Goal: Information Seeking & Learning: Learn about a topic

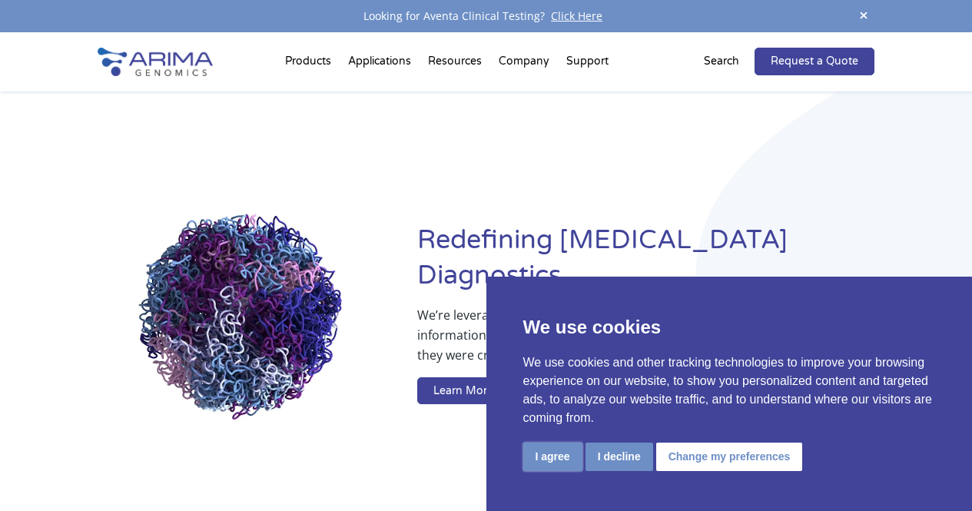
click at [563, 453] on button "I agree" at bounding box center [553, 457] width 59 height 28
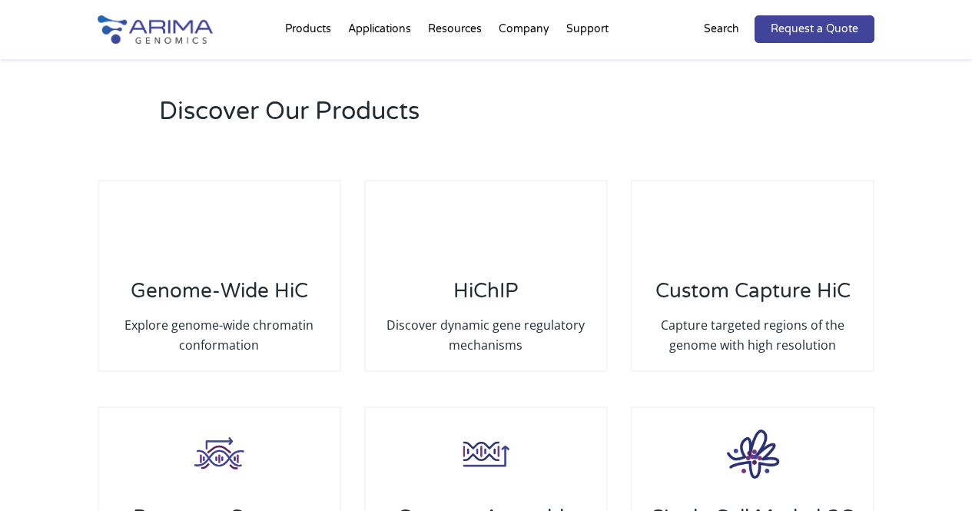
scroll to position [2197, 0]
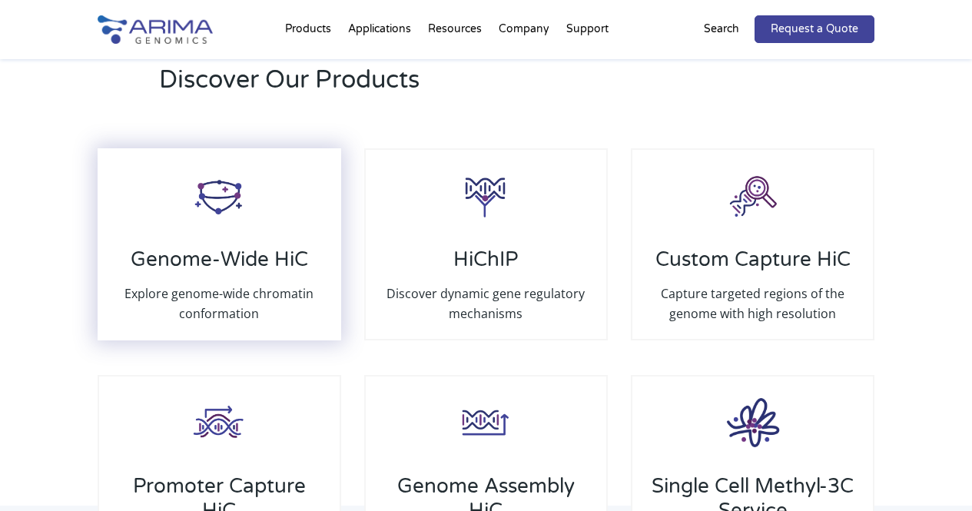
click at [175, 268] on h3 "Genome-Wide HiC" at bounding box center [220, 266] width 210 height 36
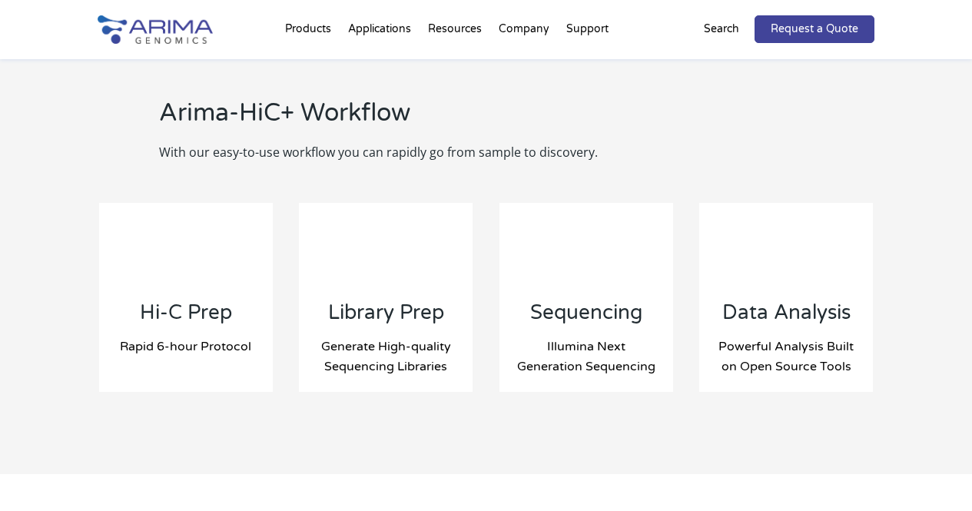
scroll to position [1599, 0]
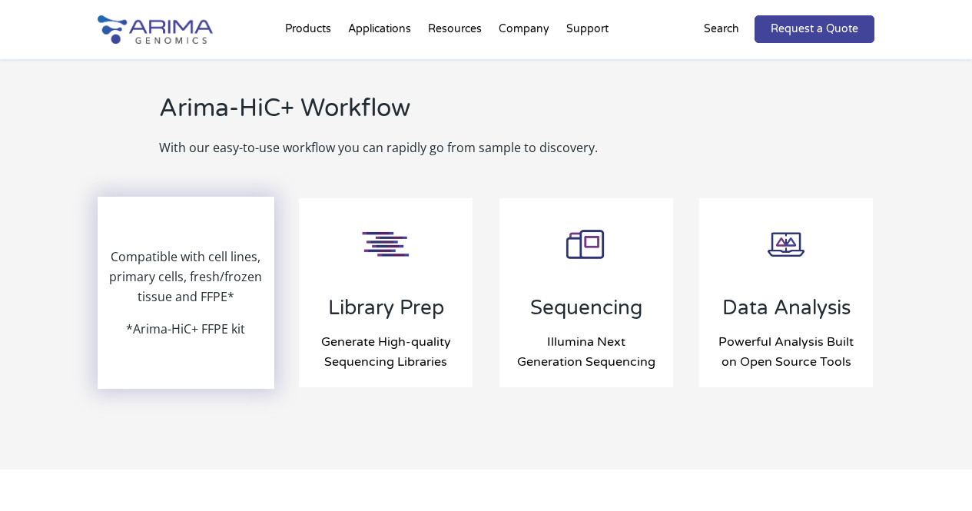
click at [149, 225] on div "Compatible with cell lines, primary cells, fresh/frozen tissue and FFPE* *Arima…" at bounding box center [186, 292] width 174 height 189
click at [139, 248] on p "Compatible with cell lines, primary cells, fresh/frozen tissue and FFPE*" at bounding box center [186, 283] width 174 height 72
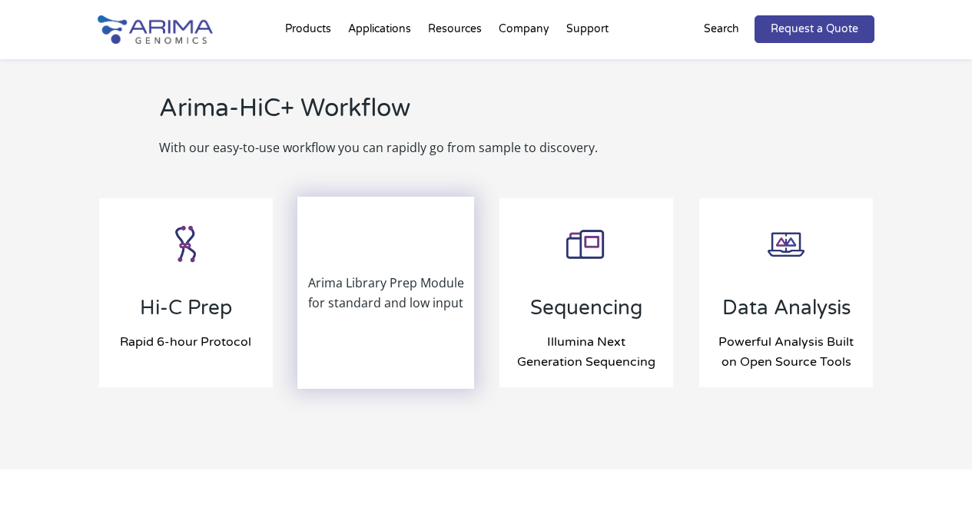
click at [418, 273] on p "Arima Library Prep Module for standard and low input" at bounding box center [386, 293] width 174 height 40
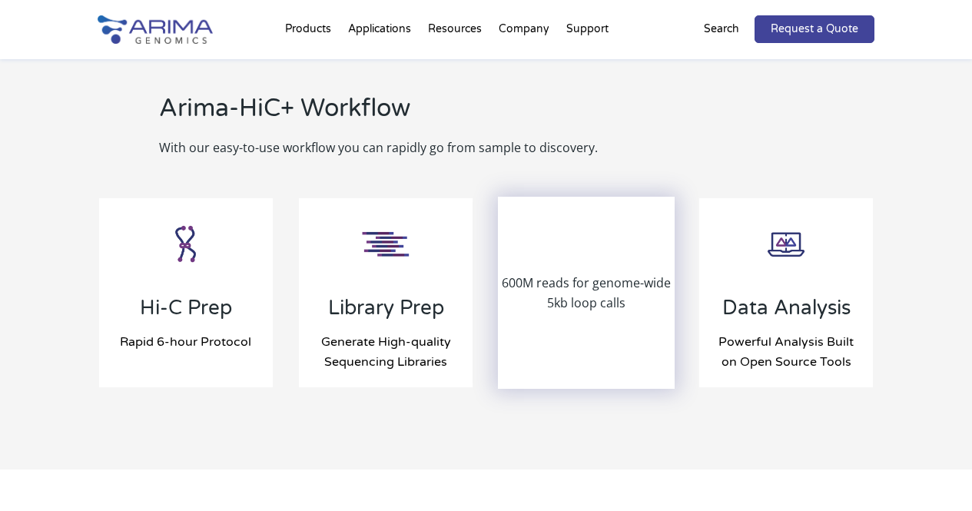
click at [630, 231] on div "600M reads for genome-wide 5kb loop calls" at bounding box center [587, 292] width 174 height 189
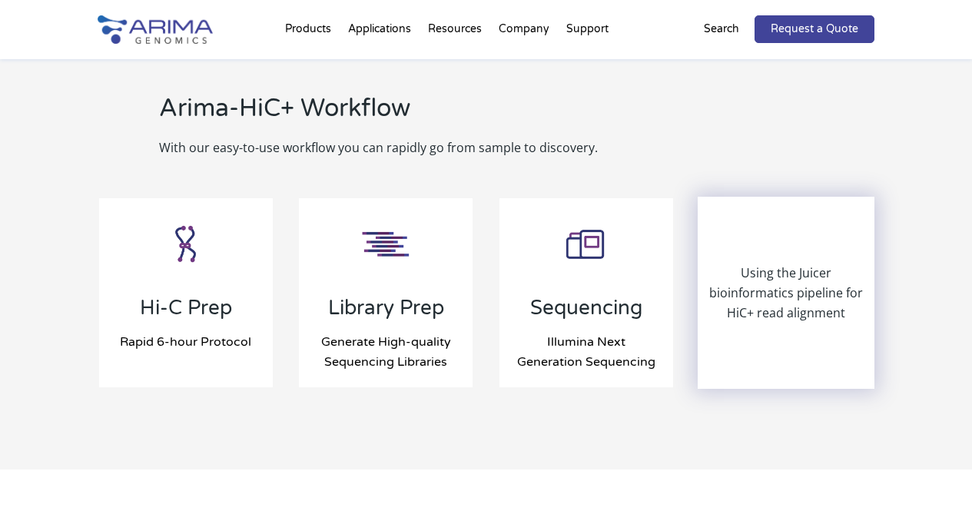
click at [784, 232] on div "Using the Juicer bioinformatics pipeline for HiC+ read alignment" at bounding box center [787, 292] width 174 height 189
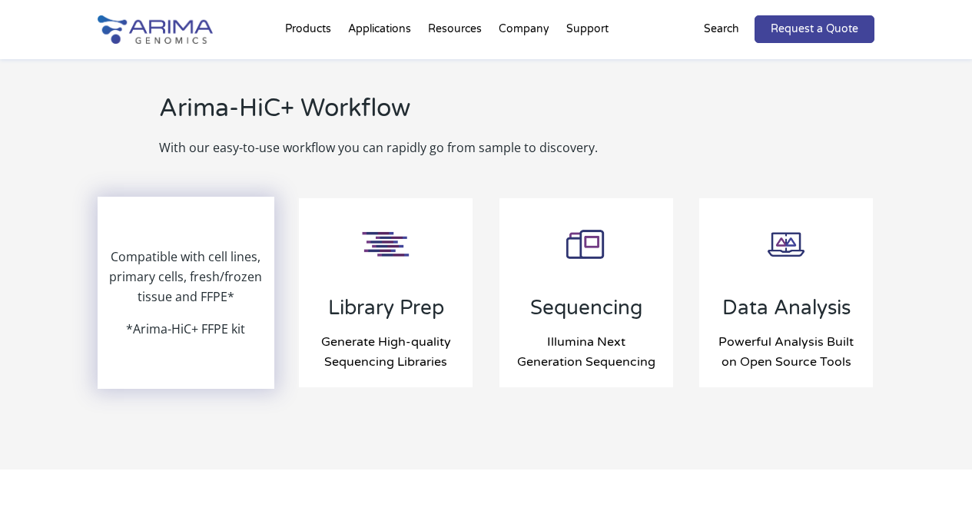
click at [141, 247] on p "Compatible with cell lines, primary cells, fresh/frozen tissue and FFPE*" at bounding box center [186, 283] width 174 height 72
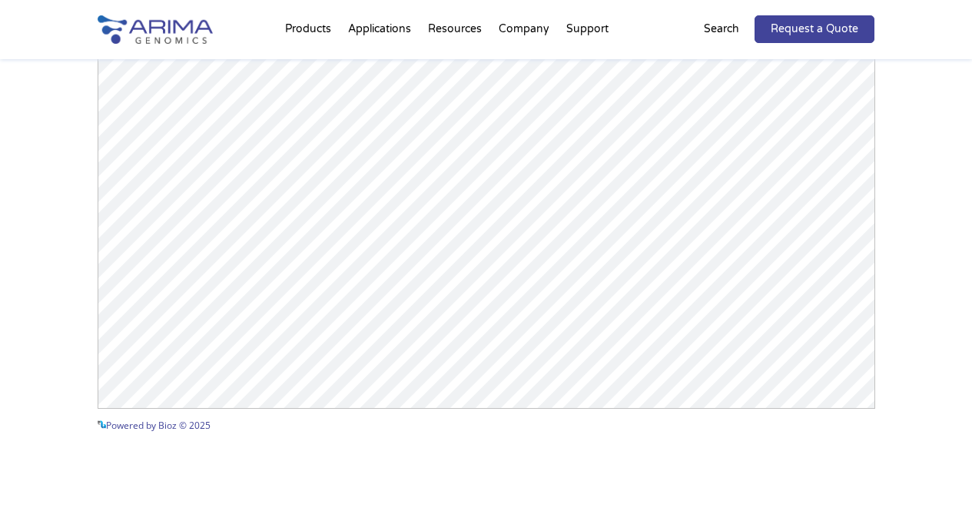
scroll to position [2413, 0]
